Goal: Task Accomplishment & Management: Use online tool/utility

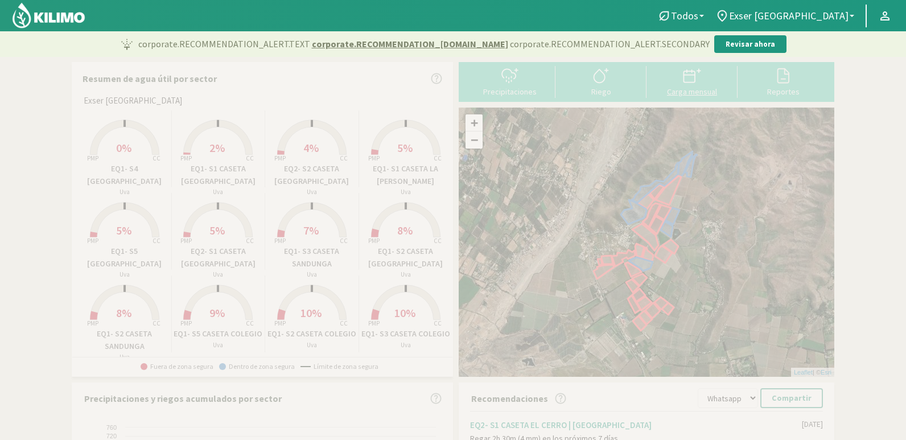
click at [704, 79] on div at bounding box center [692, 76] width 84 height 18
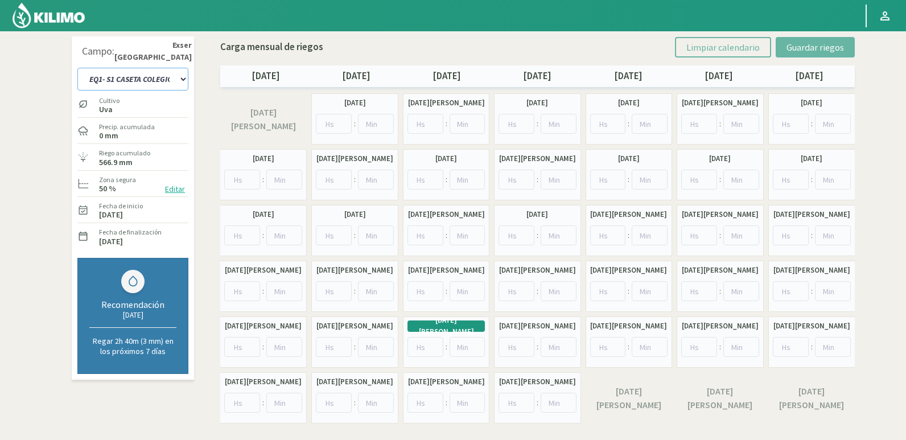
click at [155, 79] on select "EQ1- S1 CASETA COLEGIO EQ1- S1 [GEOGRAPHIC_DATA] EQ1- S1 [GEOGRAPHIC_DATA]- S1 …" at bounding box center [132, 79] width 111 height 23
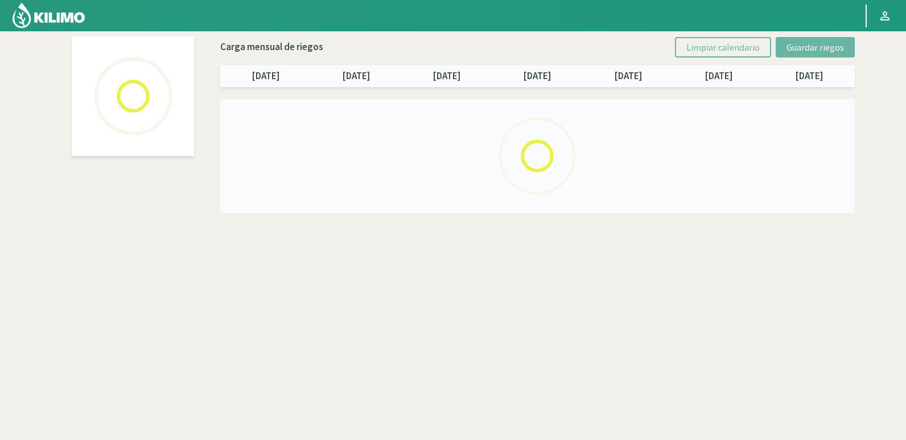
select select "18: Object"
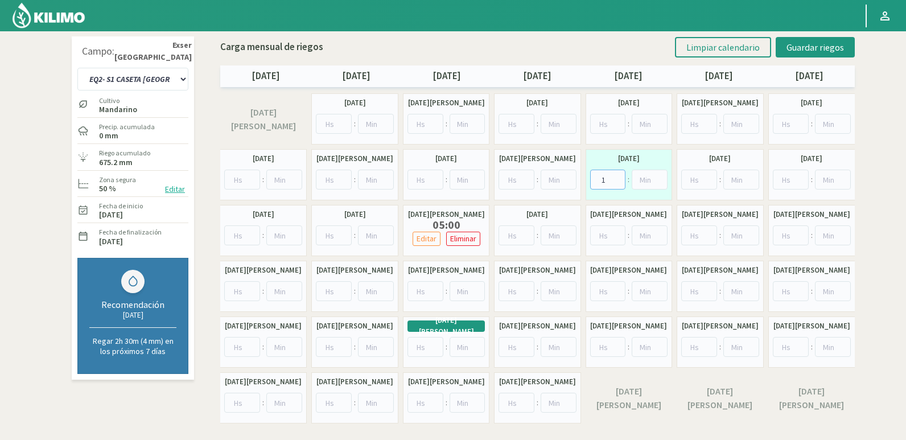
click at [619, 174] on input "1" at bounding box center [608, 180] width 36 height 20
click at [619, 174] on input "2" at bounding box center [608, 180] width 36 height 20
click at [619, 174] on input "3" at bounding box center [608, 180] width 36 height 20
click at [619, 174] on input "4" at bounding box center [608, 180] width 36 height 20
type input "5"
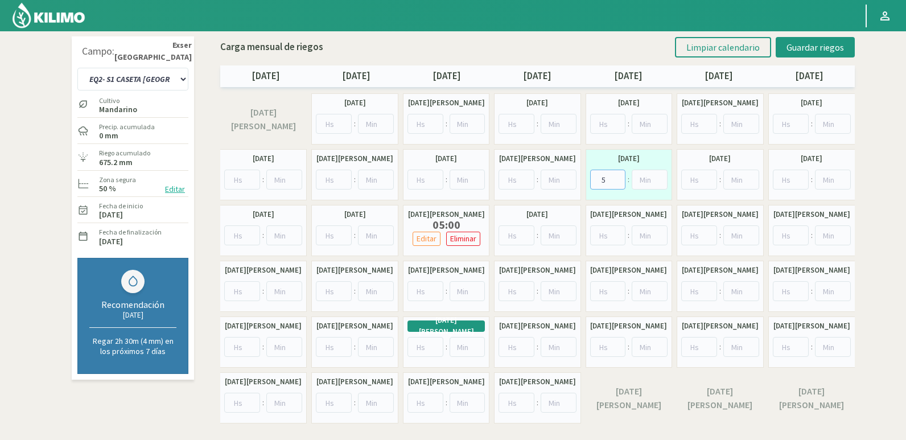
click at [619, 174] on input "5" at bounding box center [608, 180] width 36 height 20
click at [816, 48] on span "Guardar riegos" at bounding box center [816, 47] width 58 height 11
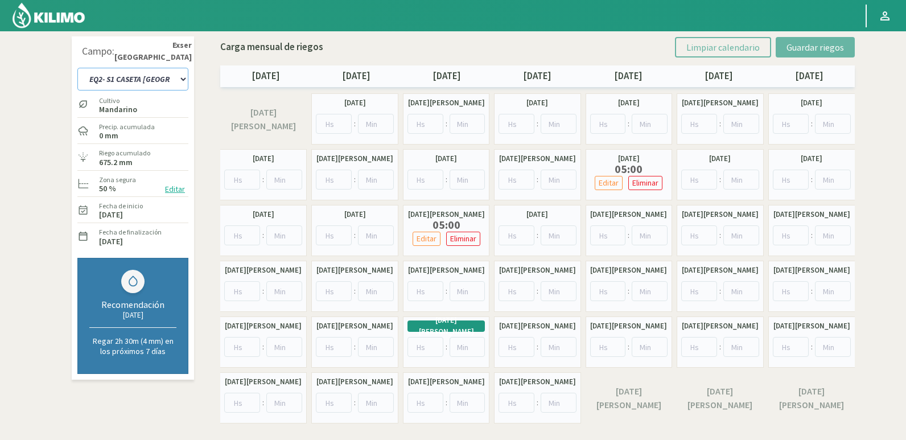
click at [162, 70] on select "EQ1- S1 CASETA COLEGIO EQ1- S1 [GEOGRAPHIC_DATA] EQ1- S1 [GEOGRAPHIC_DATA]- S1 …" at bounding box center [132, 79] width 111 height 23
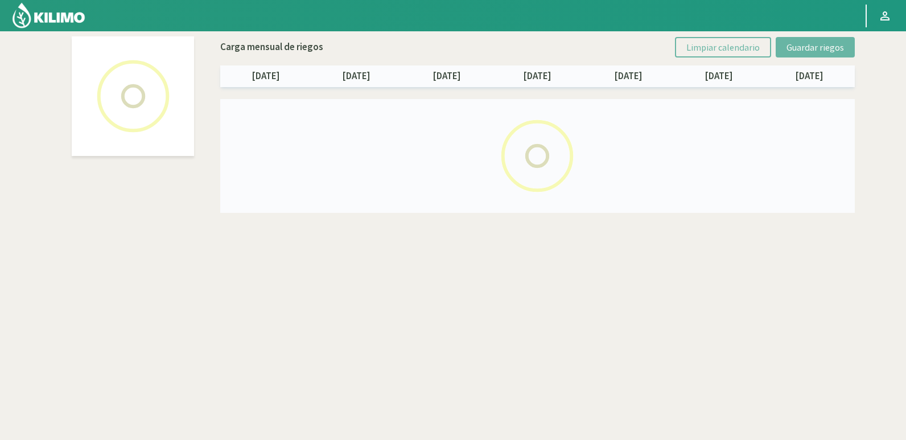
select select "4: Object"
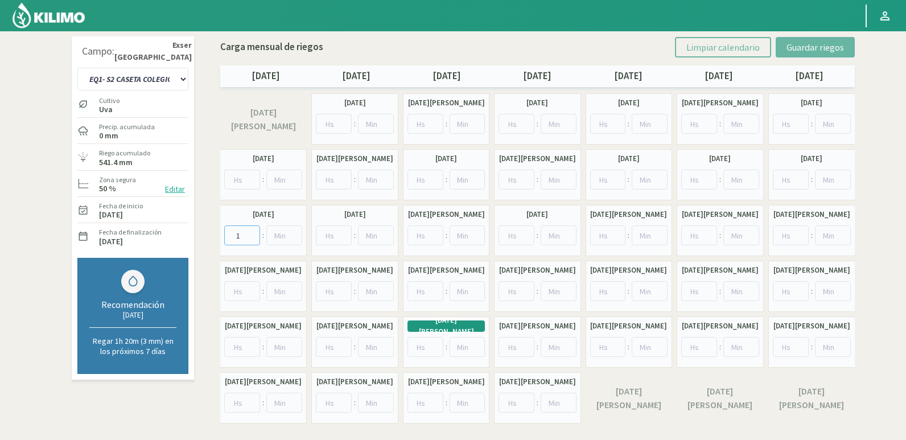
click at [253, 231] on input "1" at bounding box center [242, 235] width 36 height 20
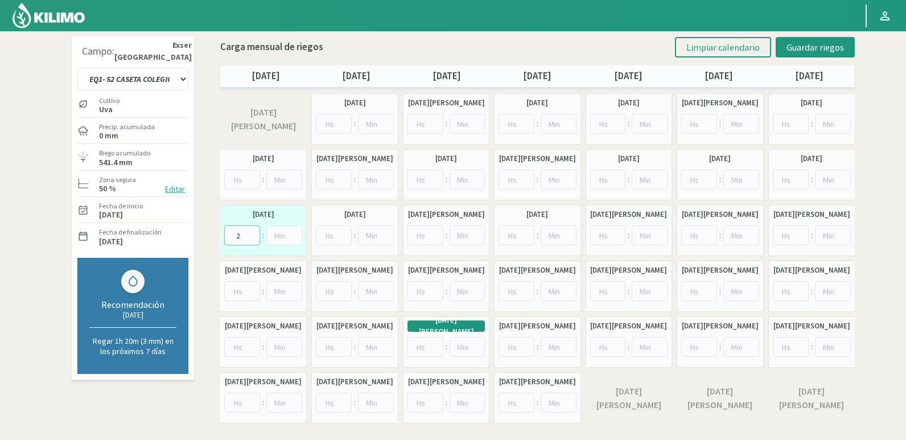
click at [253, 231] on input "2" at bounding box center [242, 235] width 36 height 20
click at [253, 231] on input "3" at bounding box center [242, 235] width 36 height 20
click at [253, 231] on input "4" at bounding box center [242, 235] width 36 height 20
click at [253, 231] on input "5" at bounding box center [242, 235] width 36 height 20
click at [253, 231] on input "6" at bounding box center [242, 235] width 36 height 20
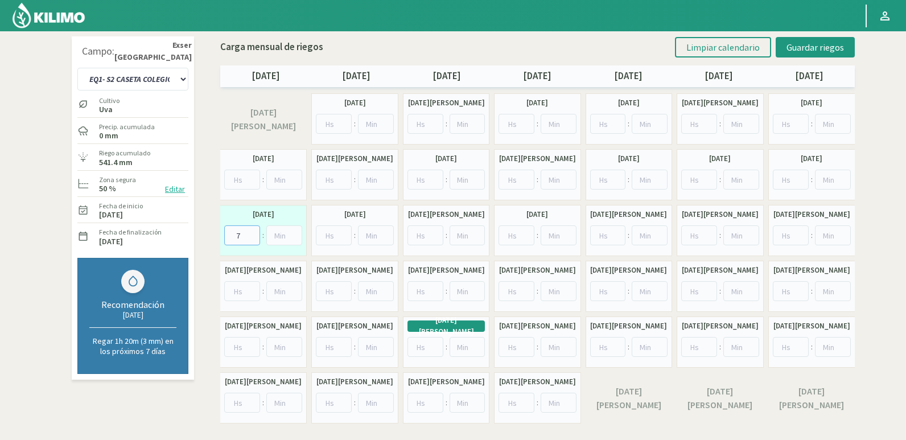
type input "7"
click at [253, 231] on input "7" at bounding box center [242, 235] width 36 height 20
click at [296, 233] on input "1" at bounding box center [284, 235] width 36 height 20
click at [296, 233] on input "2" at bounding box center [284, 235] width 36 height 20
click at [296, 233] on input "3" at bounding box center [284, 235] width 36 height 20
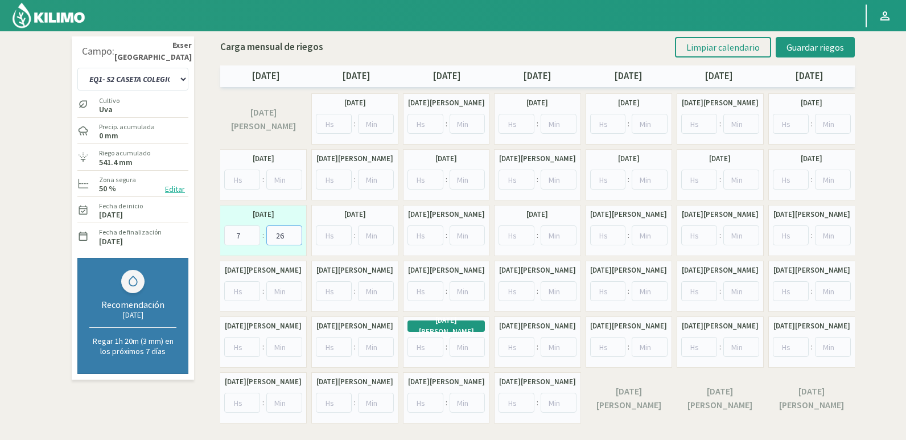
click at [296, 233] on input "26" at bounding box center [284, 235] width 36 height 20
click at [296, 233] on input "31" at bounding box center [284, 235] width 36 height 20
type input "30"
click at [294, 240] on input "30" at bounding box center [284, 235] width 36 height 20
click at [819, 35] on div "Carga mensual [PERSON_NAME] Limpiar calendario Guardar riegos [DATE] [DATE] [DA…" at bounding box center [537, 59] width 635 height 56
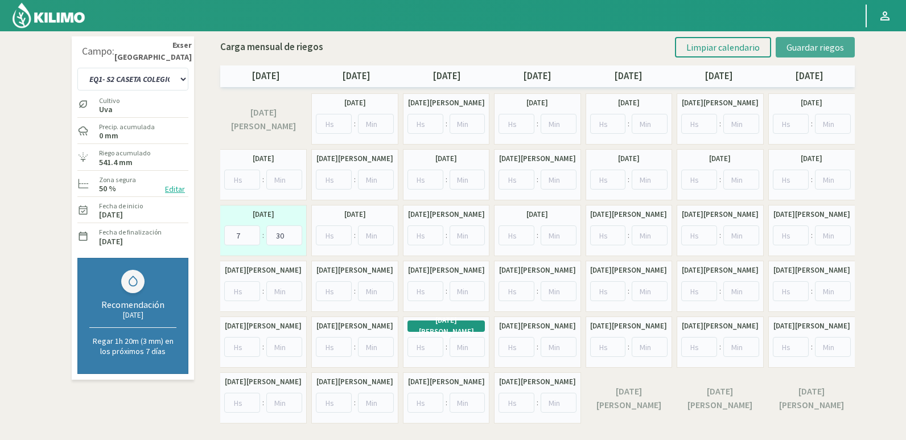
click at [819, 41] on button "Guardar riegos" at bounding box center [815, 47] width 79 height 20
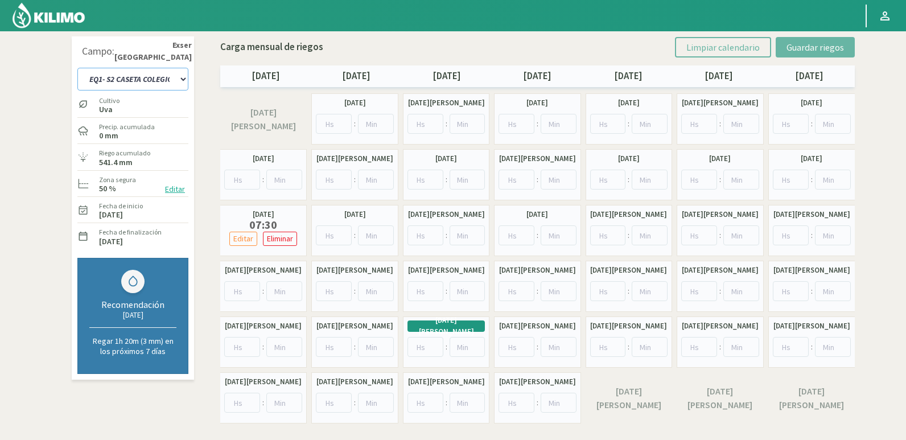
click at [150, 75] on select "EQ1- S1 CASETA COLEGIO EQ1- S1 [GEOGRAPHIC_DATA] EQ1- S1 [GEOGRAPHIC_DATA]- S1 …" at bounding box center [132, 79] width 111 height 23
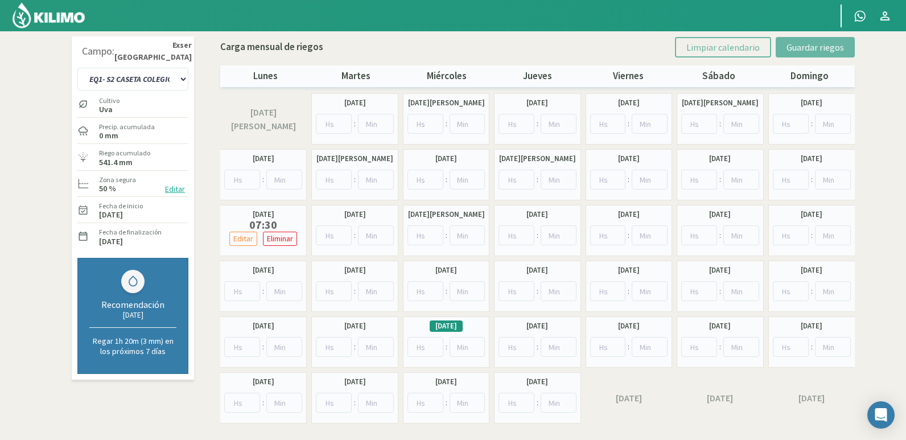
select select "4: Object"
click at [253, 287] on input "1" at bounding box center [242, 291] width 36 height 20
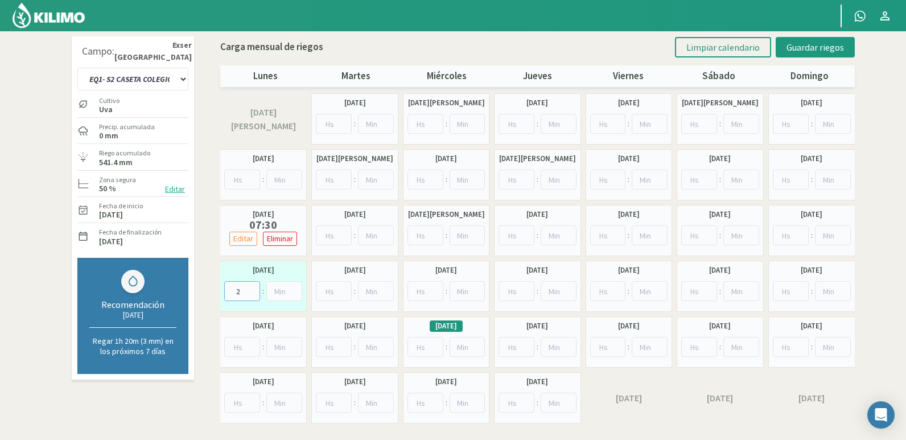
click at [253, 287] on input "2" at bounding box center [242, 291] width 36 height 20
click at [253, 287] on input "3" at bounding box center [242, 291] width 36 height 20
click at [253, 287] on input "4" at bounding box center [242, 291] width 36 height 20
click at [252, 286] on input "5" at bounding box center [242, 291] width 36 height 20
click at [252, 286] on input "6" at bounding box center [242, 291] width 36 height 20
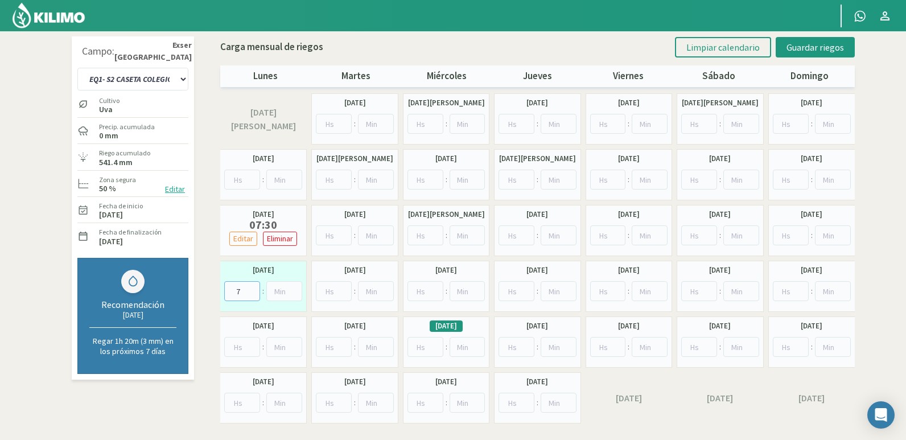
type input "7"
click at [252, 286] on input "7" at bounding box center [242, 291] width 36 height 20
click at [295, 288] on input "25" at bounding box center [284, 291] width 36 height 20
click at [295, 288] on input "26" at bounding box center [284, 291] width 36 height 20
click at [295, 288] on input "28" at bounding box center [284, 291] width 36 height 20
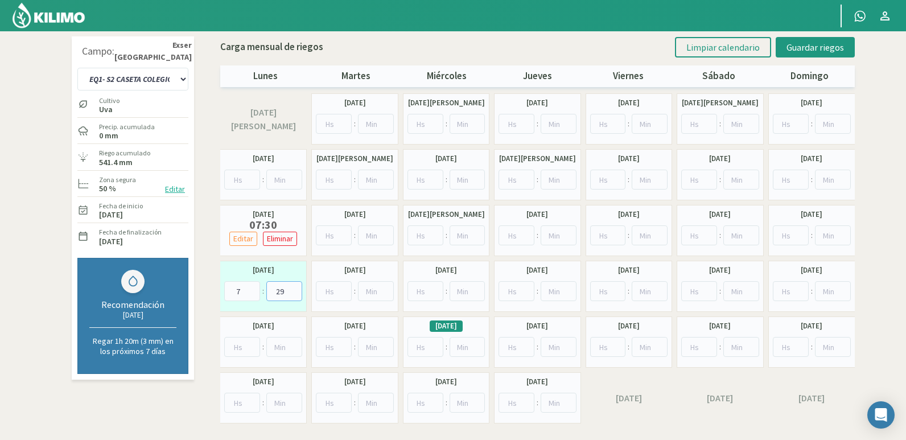
click at [295, 288] on input "29" at bounding box center [284, 291] width 36 height 20
type input "30"
click at [295, 288] on input "30" at bounding box center [284, 291] width 36 height 20
click at [821, 44] on span "Guardar riegos" at bounding box center [816, 47] width 58 height 11
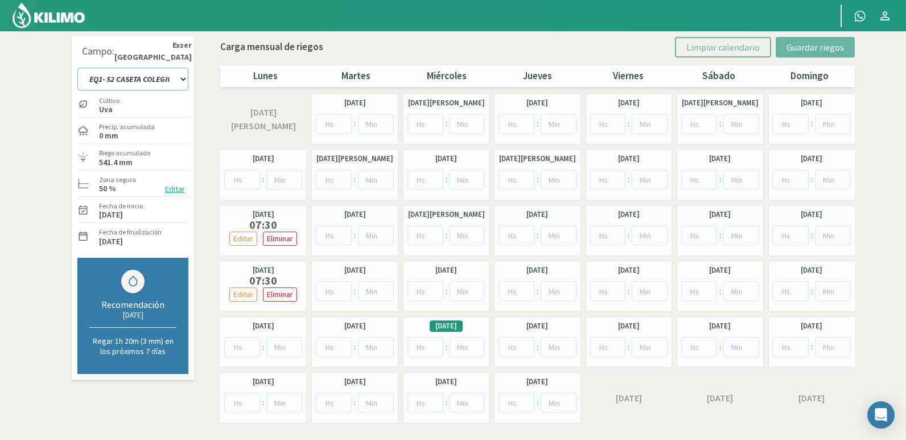
click at [177, 77] on select "EQ1- S1 CASETA COLEGIO EQ1- S1 [GEOGRAPHIC_DATA] EQ1- S1 [GEOGRAPHIC_DATA]- S1 …" at bounding box center [132, 79] width 111 height 23
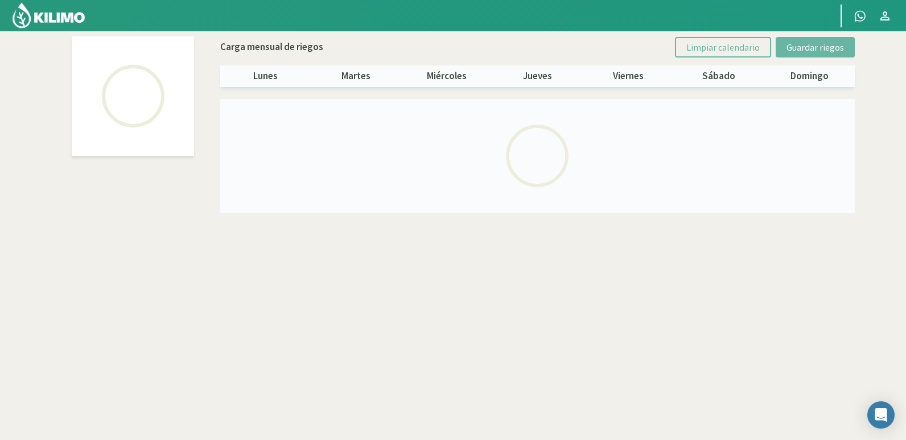
select select "23: Object"
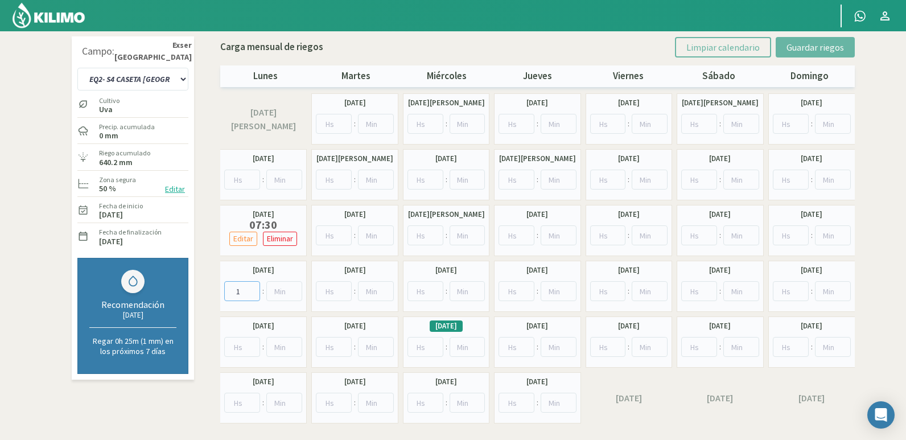
click at [253, 289] on input "1" at bounding box center [242, 291] width 36 height 20
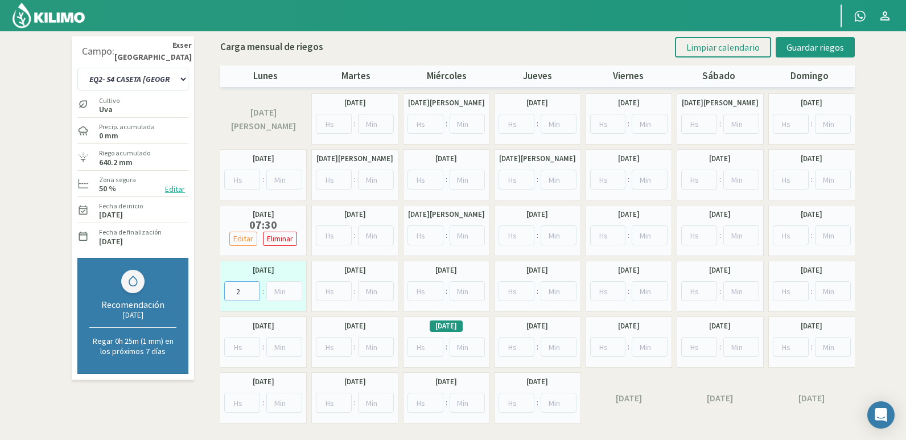
click at [253, 289] on input "2" at bounding box center [242, 291] width 36 height 20
click at [253, 289] on input "3" at bounding box center [242, 291] width 36 height 20
click at [253, 289] on input "4" at bounding box center [242, 291] width 36 height 20
click at [253, 289] on input "5" at bounding box center [242, 291] width 36 height 20
click at [253, 289] on input "6" at bounding box center [242, 291] width 36 height 20
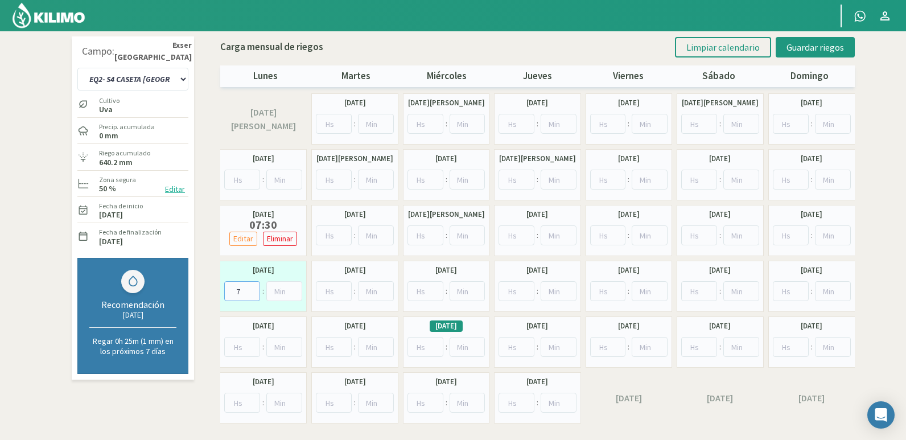
type input "7"
click at [253, 289] on input "7" at bounding box center [242, 291] width 36 height 20
click at [295, 290] on input "32" at bounding box center [284, 291] width 36 height 20
click at [293, 294] on input "31" at bounding box center [284, 291] width 36 height 20
type input "30"
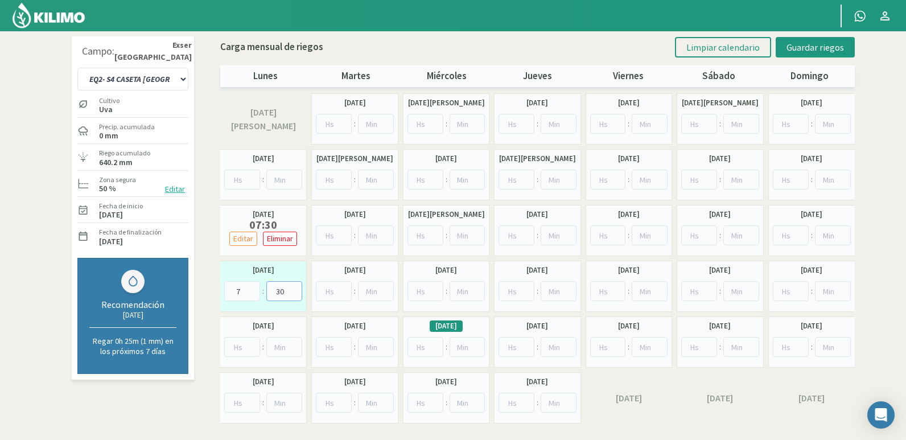
click at [293, 294] on input "30" at bounding box center [284, 291] width 36 height 20
click at [814, 48] on span "Guardar riegos" at bounding box center [816, 47] width 58 height 11
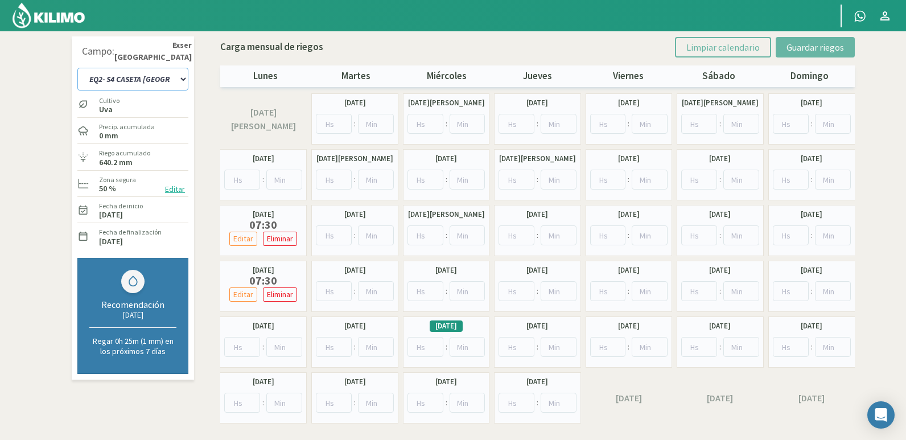
click at [157, 79] on select "EQ1- S1 CASETA COLEGIO EQ1- S1 [GEOGRAPHIC_DATA] EQ1- S1 [GEOGRAPHIC_DATA]- S1 …" at bounding box center [132, 79] width 111 height 23
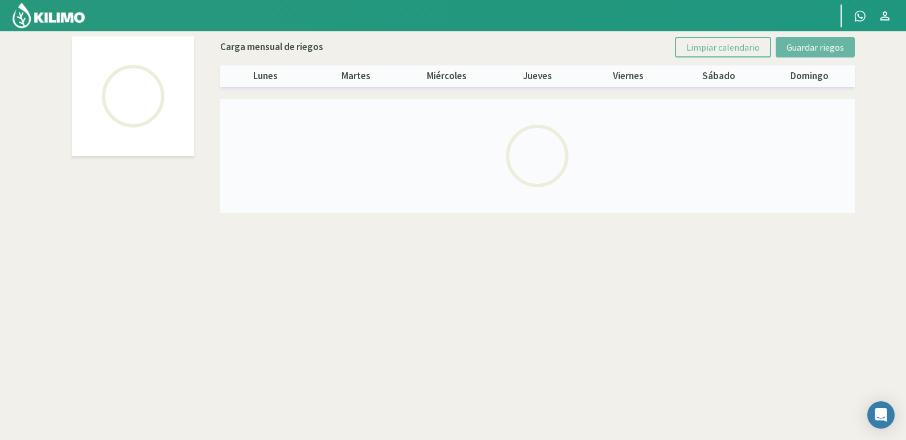
select select "10: Object"
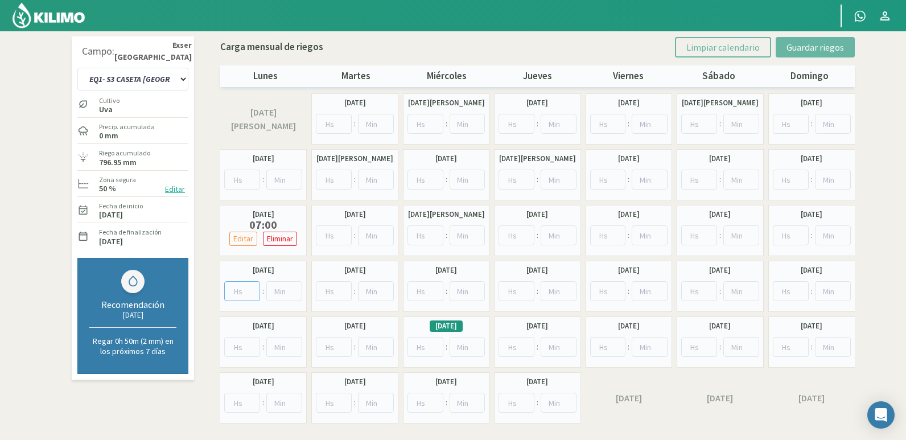
click at [251, 285] on input "number" at bounding box center [242, 291] width 36 height 20
click at [253, 289] on input "1" at bounding box center [242, 291] width 36 height 20
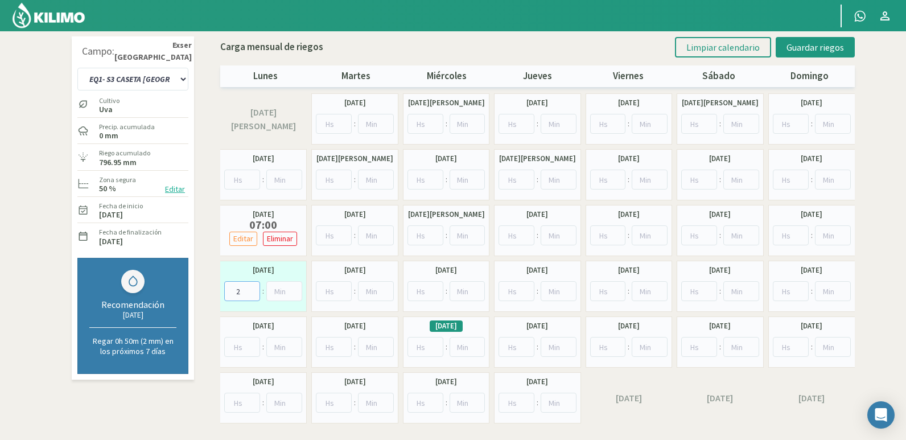
click at [253, 289] on input "2" at bounding box center [242, 291] width 36 height 20
click at [253, 289] on input "3" at bounding box center [242, 291] width 36 height 20
click at [253, 289] on input "4" at bounding box center [242, 291] width 36 height 20
click at [253, 289] on input "5" at bounding box center [242, 291] width 36 height 20
click at [253, 289] on input "6" at bounding box center [242, 291] width 36 height 20
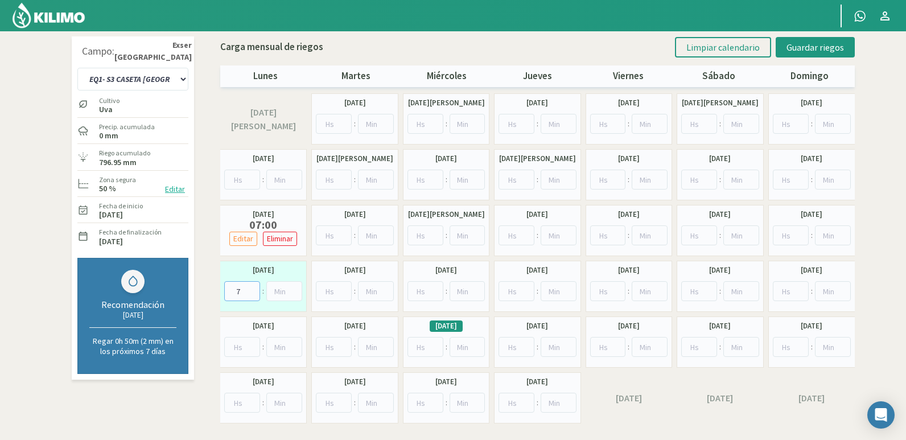
type input "7"
click at [253, 289] on input "7" at bounding box center [242, 291] width 36 height 20
click at [831, 44] on span "Guardar riegos" at bounding box center [816, 47] width 58 height 11
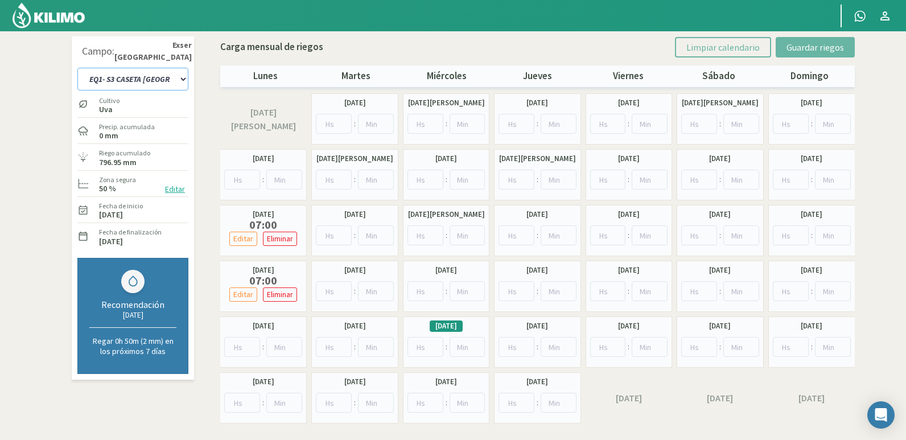
click at [174, 82] on select "EQ1- S1 CASETA COLEGIO EQ1- S1 [GEOGRAPHIC_DATA] EQ1- S1 [GEOGRAPHIC_DATA]- S1 …" at bounding box center [132, 79] width 111 height 23
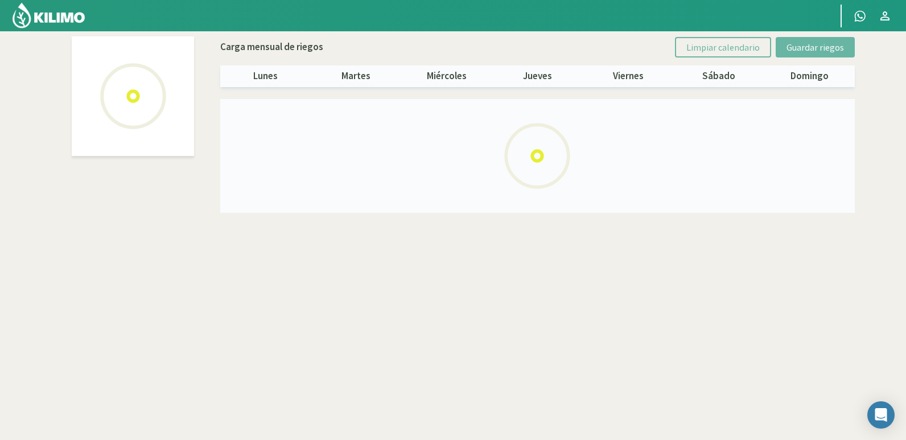
select select "24: Object"
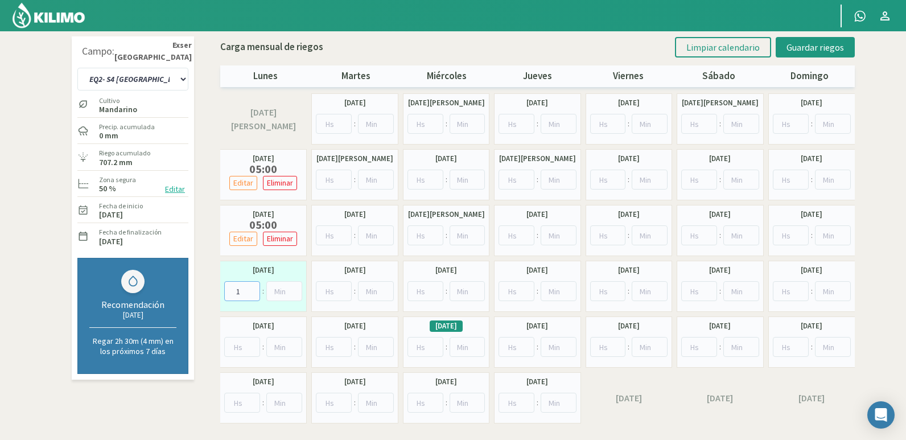
click at [254, 288] on input "1" at bounding box center [242, 291] width 36 height 20
click at [254, 288] on input "2" at bounding box center [242, 291] width 36 height 20
click at [254, 288] on input "3" at bounding box center [242, 291] width 36 height 20
click at [254, 288] on input "4" at bounding box center [242, 291] width 36 height 20
type input "5"
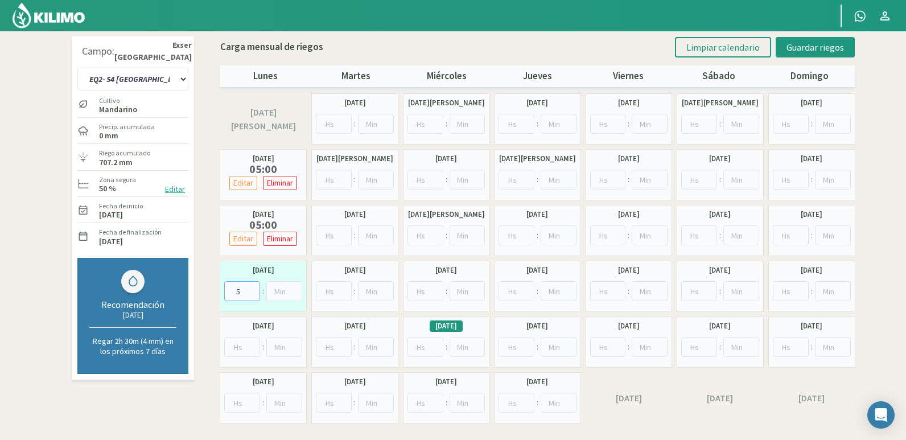
click at [254, 288] on input "5" at bounding box center [242, 291] width 36 height 20
click at [841, 48] on span "Guardar riegos" at bounding box center [816, 47] width 58 height 11
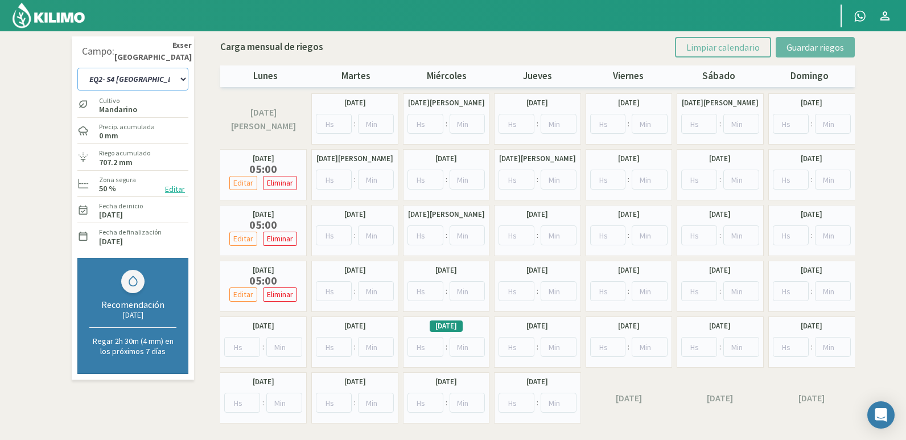
click at [136, 76] on select "EQ1- S1 CASETA COLEGIO EQ1- S1 [GEOGRAPHIC_DATA] EQ1- S1 [GEOGRAPHIC_DATA]- S1 …" at bounding box center [132, 79] width 111 height 23
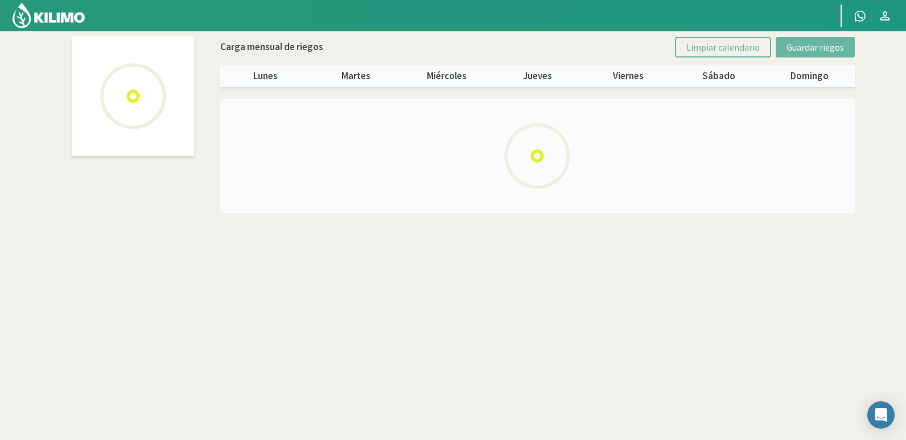
select select "22: Object"
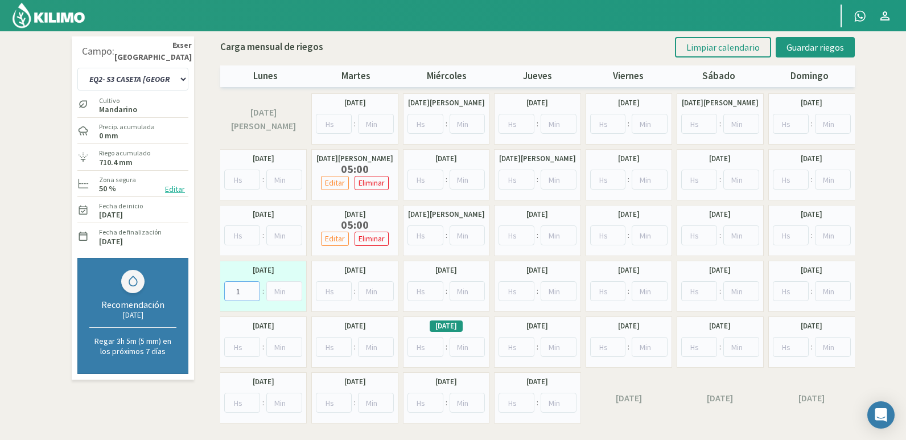
click at [253, 288] on input "1" at bounding box center [242, 291] width 36 height 20
click at [253, 288] on input "2" at bounding box center [242, 291] width 36 height 20
click at [253, 288] on input "3" at bounding box center [242, 291] width 36 height 20
click at [253, 288] on input "4" at bounding box center [242, 291] width 36 height 20
type input "5"
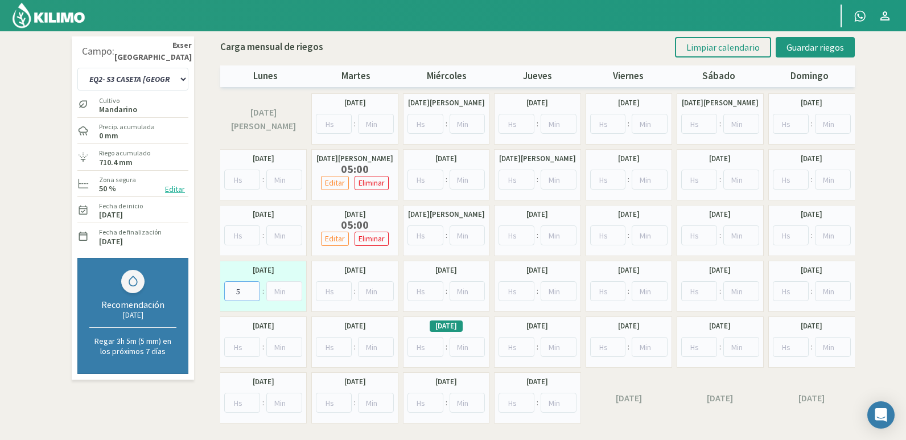
click at [253, 288] on input "5" at bounding box center [242, 291] width 36 height 20
click at [841, 47] on span "Guardar riegos" at bounding box center [816, 47] width 58 height 11
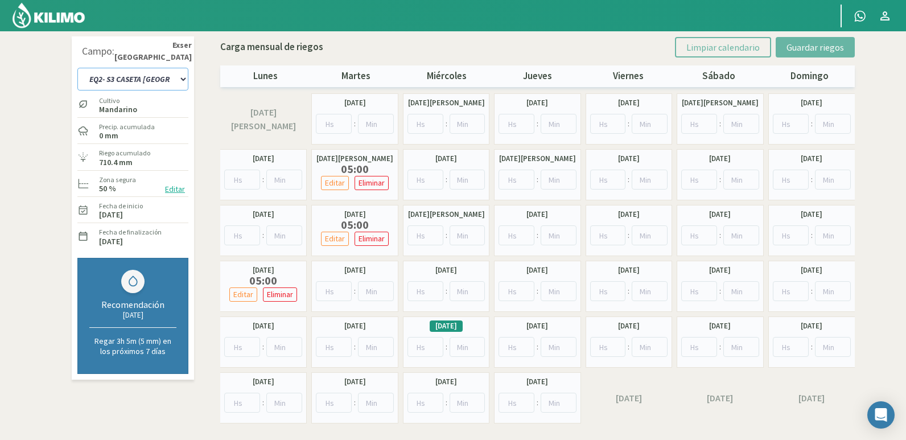
click at [180, 77] on select "EQ1- S1 CASETA COLEGIO EQ1- S1 [GEOGRAPHIC_DATA] EQ1- S1 [GEOGRAPHIC_DATA]- S1 …" at bounding box center [132, 79] width 111 height 23
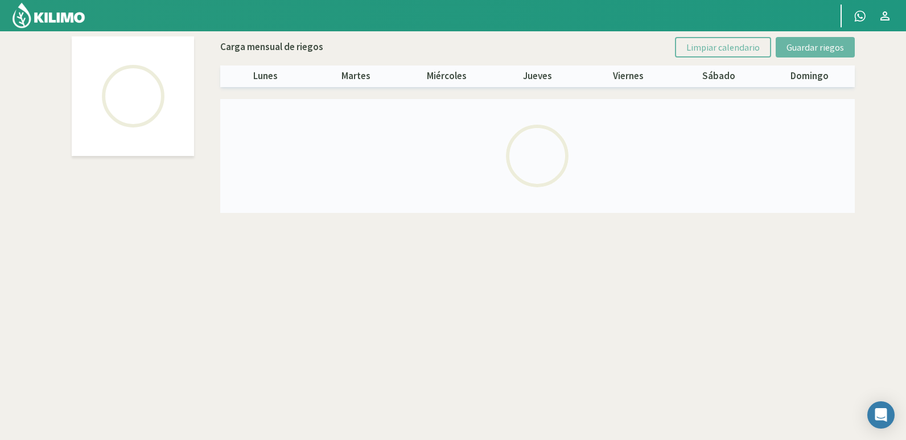
select select "20: Object"
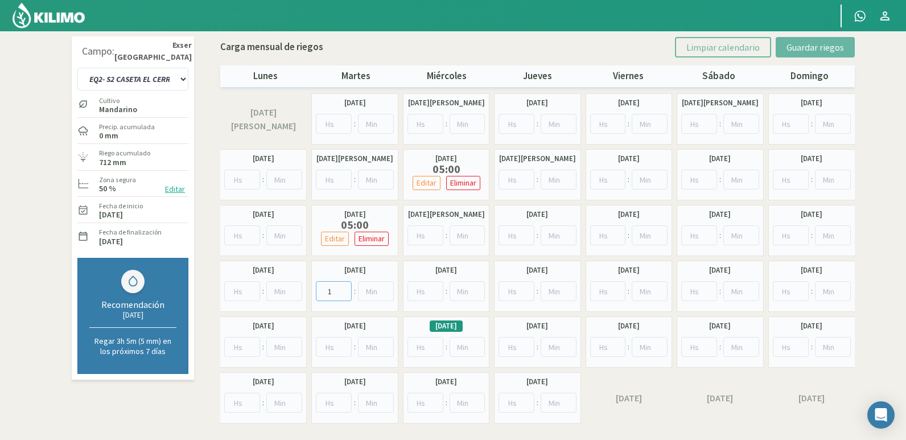
click at [344, 289] on input "1" at bounding box center [334, 291] width 36 height 20
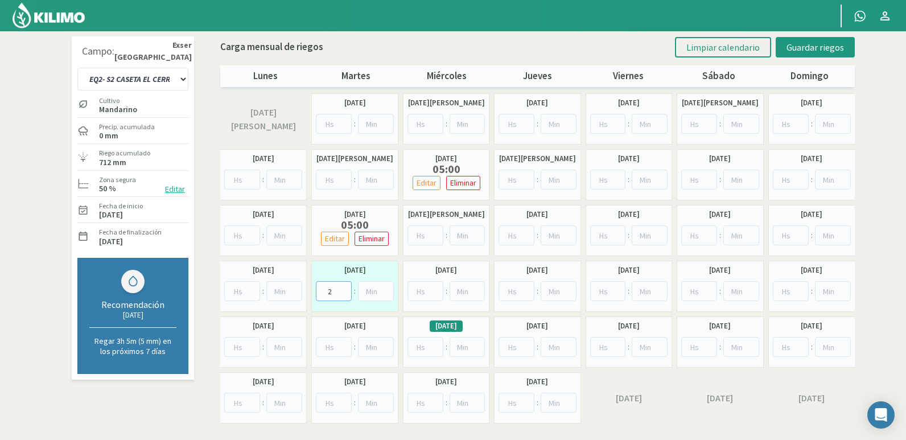
click at [344, 289] on input "2" at bounding box center [334, 291] width 36 height 20
click at [344, 289] on input "3" at bounding box center [334, 291] width 36 height 20
click at [344, 289] on input "4" at bounding box center [334, 291] width 36 height 20
type input "5"
click at [344, 289] on input "5" at bounding box center [334, 291] width 36 height 20
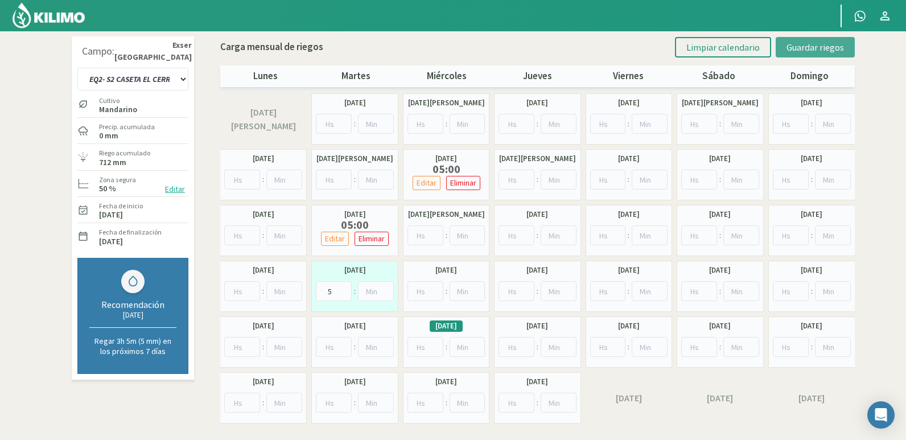
click at [820, 40] on button "Guardar riegos" at bounding box center [815, 47] width 79 height 20
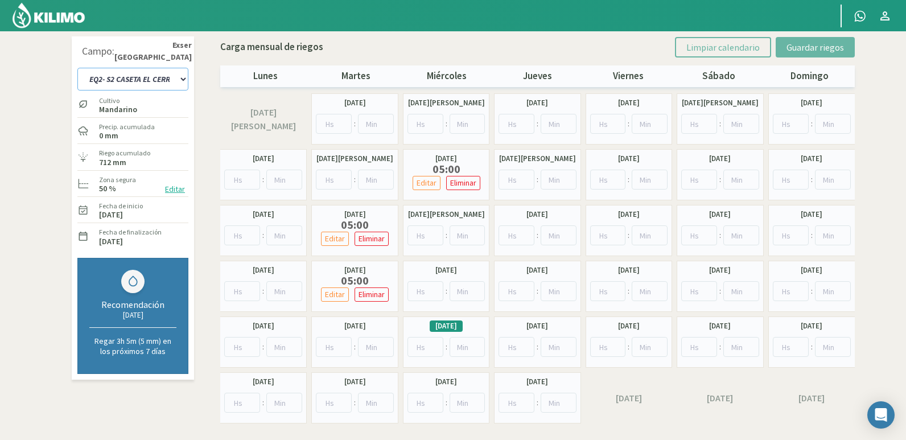
click at [177, 76] on select "EQ1- S1 CASETA COLEGIO EQ1- S1 [GEOGRAPHIC_DATA] EQ1- S1 [GEOGRAPHIC_DATA]- S1 …" at bounding box center [132, 79] width 111 height 23
click at [77, 68] on select "EQ1- S1 CASETA COLEGIO EQ1- S1 [GEOGRAPHIC_DATA] EQ1- S1 [GEOGRAPHIC_DATA]- S1 …" at bounding box center [132, 79] width 111 height 23
click at [167, 81] on select "EQ1- S1 CASETA COLEGIO EQ1- S1 [GEOGRAPHIC_DATA] EQ1- S1 [GEOGRAPHIC_DATA]- S1 …" at bounding box center [132, 79] width 111 height 23
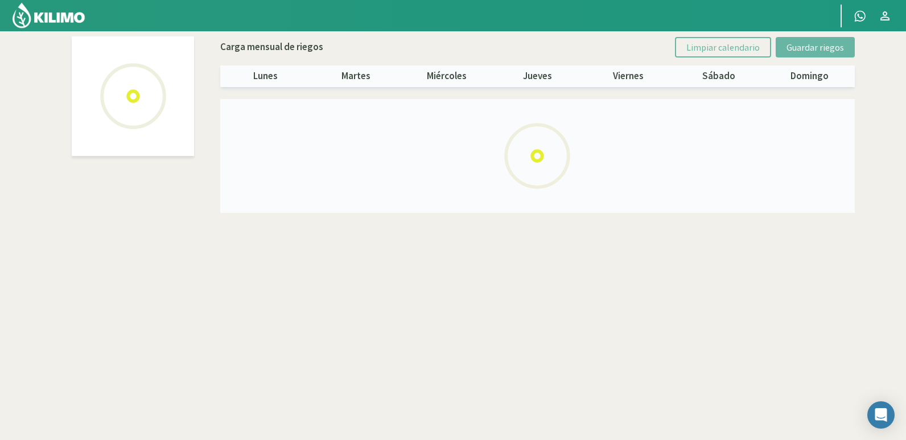
select select "22: Object"
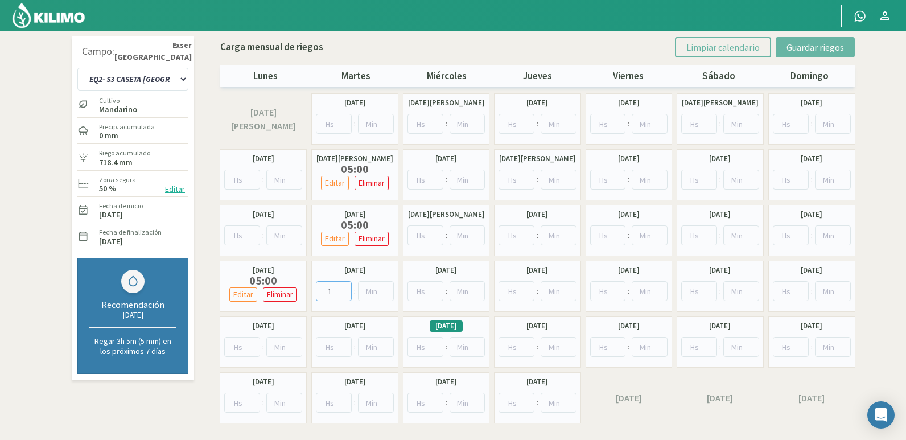
click at [346, 286] on input "1" at bounding box center [334, 291] width 36 height 20
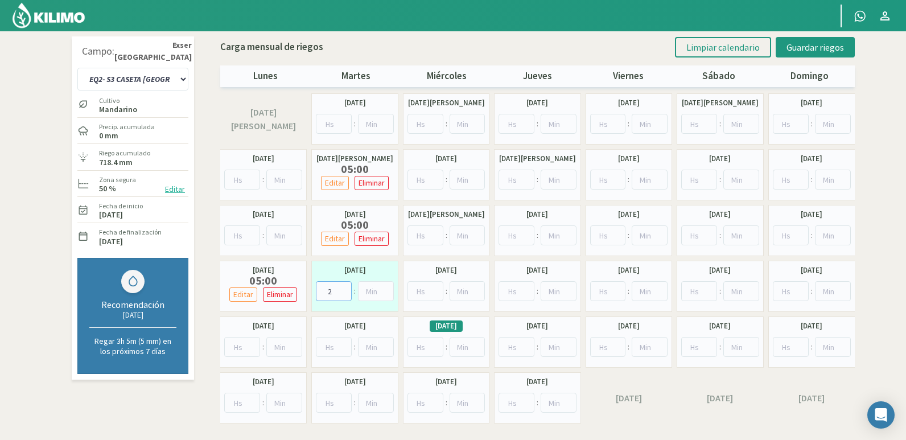
click at [346, 286] on input "2" at bounding box center [334, 291] width 36 height 20
click at [346, 286] on input "3" at bounding box center [334, 291] width 36 height 20
click at [346, 286] on input "4" at bounding box center [334, 291] width 36 height 20
type input "5"
click at [346, 286] on input "5" at bounding box center [334, 291] width 36 height 20
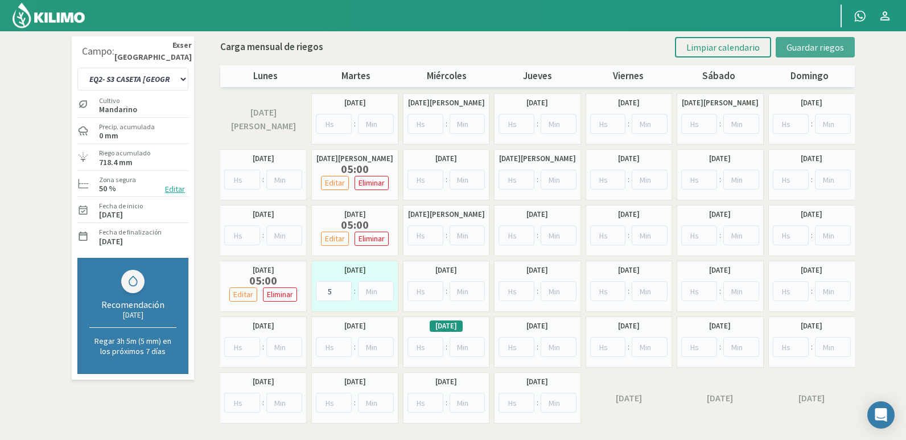
click at [842, 46] on span "Guardar riegos" at bounding box center [816, 47] width 58 height 11
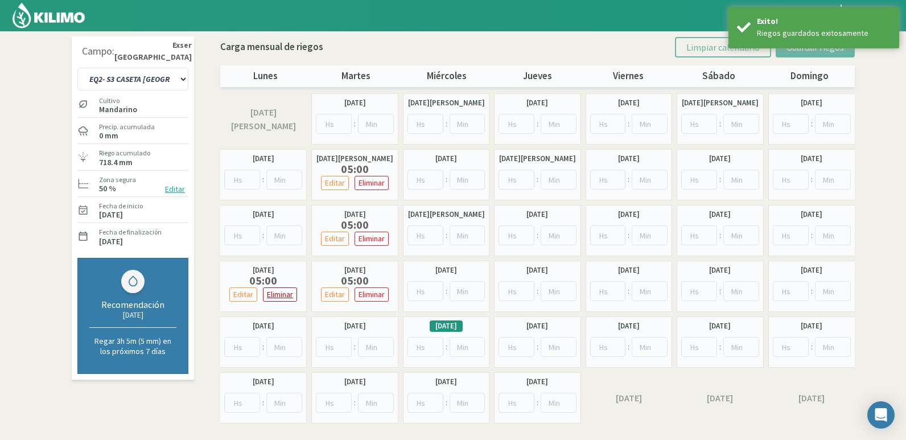
click at [289, 296] on p "Eliminar" at bounding box center [280, 294] width 26 height 13
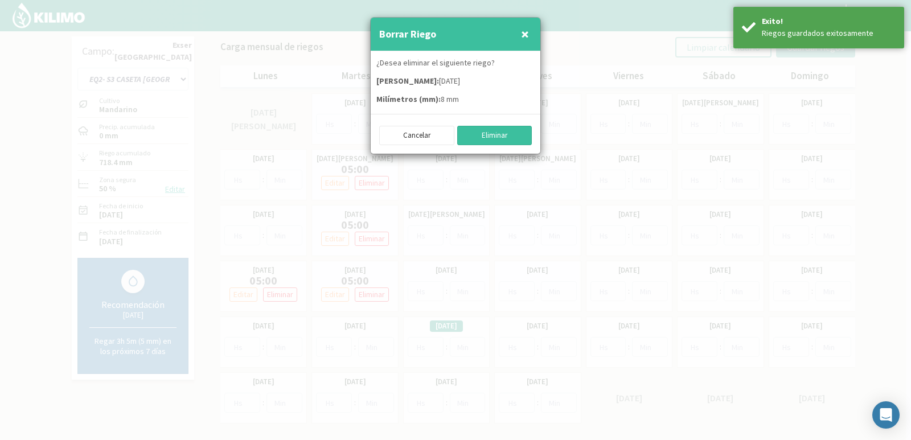
click at [509, 137] on button "Eliminar" at bounding box center [494, 135] width 75 height 19
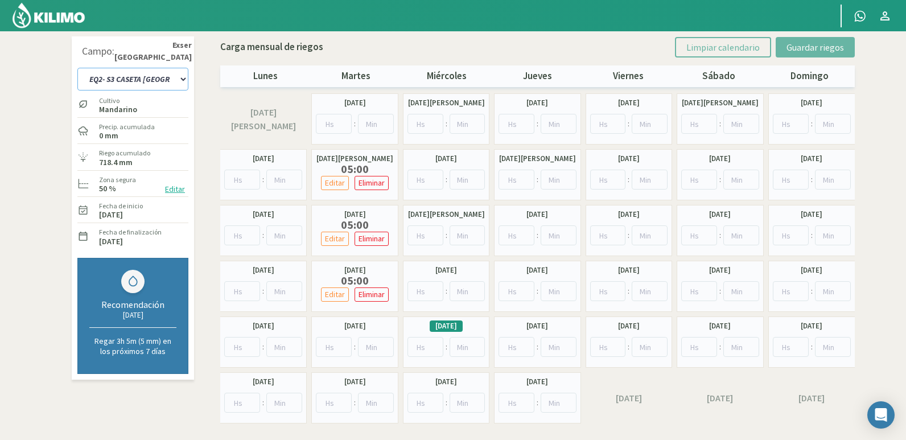
click at [151, 76] on select "EQ1- S1 CASETA COLEGIO EQ1- S1 [GEOGRAPHIC_DATA] EQ1- S1 [GEOGRAPHIC_DATA]- S1 …" at bounding box center [132, 79] width 111 height 23
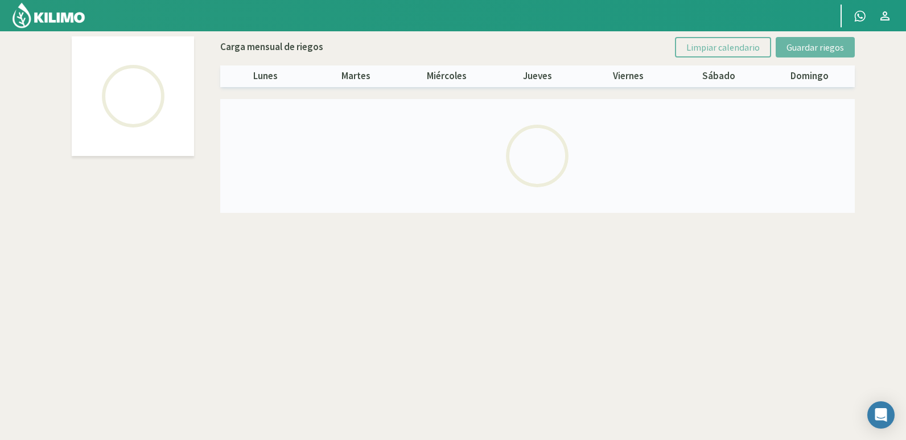
select select "18: Object"
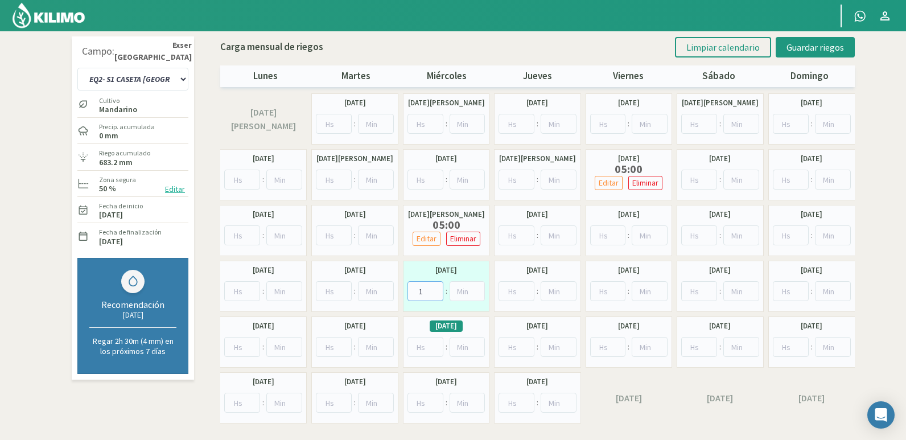
click at [436, 289] on input "1" at bounding box center [426, 291] width 36 height 20
click at [436, 289] on input "2" at bounding box center [426, 291] width 36 height 20
click at [436, 289] on input "3" at bounding box center [426, 291] width 36 height 20
click at [436, 289] on input "4" at bounding box center [426, 291] width 36 height 20
type input "5"
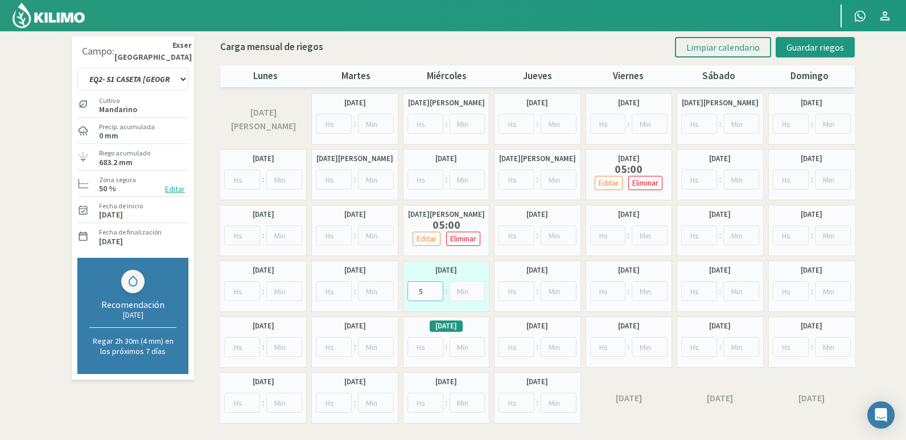
click at [436, 289] on input "5" at bounding box center [426, 291] width 36 height 20
click at [851, 49] on button "Guardar riegos" at bounding box center [815, 47] width 79 height 20
